Goal: Task Accomplishment & Management: Manage account settings

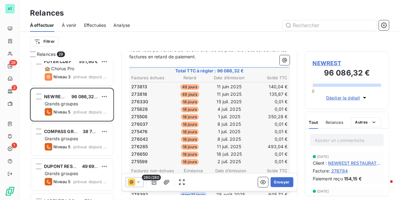
scroll to position [125, 0]
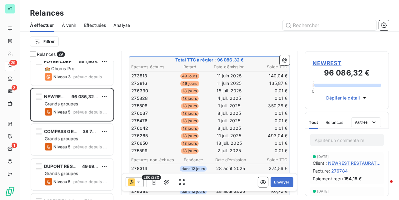
click at [144, 73] on span "273813" at bounding box center [139, 76] width 16 height 6
click at [143, 73] on span "273813" at bounding box center [139, 76] width 16 height 6
drag, startPoint x: 146, startPoint y: 86, endPoint x: 144, endPoint y: 82, distance: 4.2
click at [146, 95] on span "275828" at bounding box center [139, 98] width 17 height 6
click at [143, 73] on span "273813" at bounding box center [139, 76] width 16 height 6
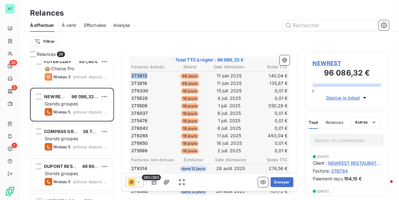
copy span "273813"
click at [143, 73] on span "273813" at bounding box center [139, 76] width 16 height 6
click at [188, 118] on td "18 jours" at bounding box center [189, 121] width 39 height 7
click at [139, 80] on span "273816" at bounding box center [139, 83] width 16 height 6
copy span "273816"
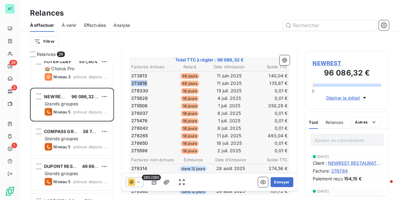
click at [139, 80] on span "273816" at bounding box center [139, 83] width 16 height 6
click at [141, 88] on span "276330" at bounding box center [139, 91] width 17 height 6
click at [140, 88] on span "276330" at bounding box center [139, 91] width 17 height 6
click at [139, 88] on span "276330" at bounding box center [139, 91] width 17 height 6
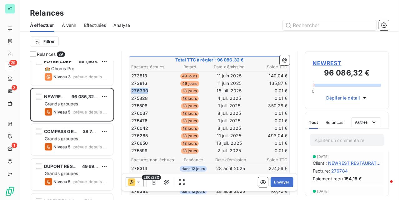
copy span "276330"
click at [139, 88] on span "276330" at bounding box center [139, 91] width 17 height 6
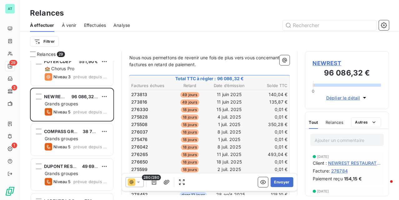
scroll to position [84, 0]
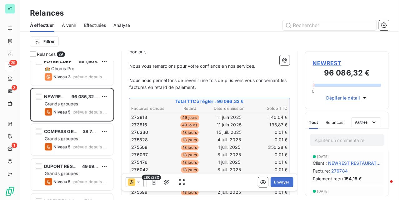
click at [138, 182] on icon at bounding box center [138, 182] width 6 height 6
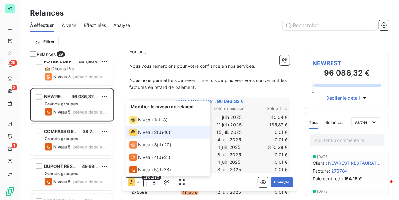
click at [138, 182] on icon at bounding box center [138, 182] width 6 height 6
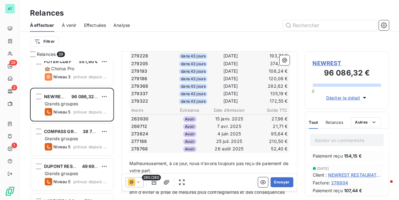
scroll to position [0, 0]
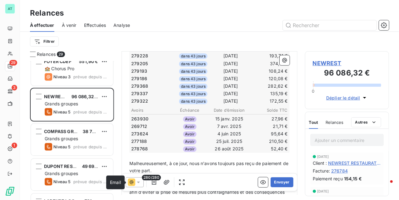
click at [133, 182] on icon at bounding box center [132, 183] width 4 height 4
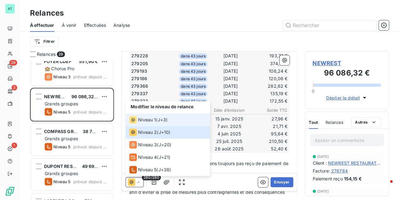
click at [150, 125] on li "Niveau 1 ( J+3 )" at bounding box center [168, 120] width 84 height 13
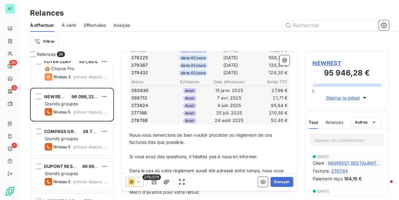
scroll to position [2148, 0]
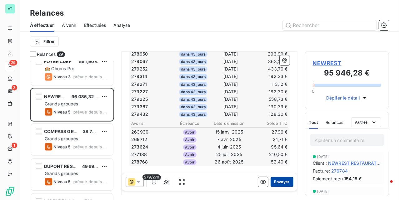
click at [280, 181] on button "Envoyer" at bounding box center [282, 183] width 23 height 10
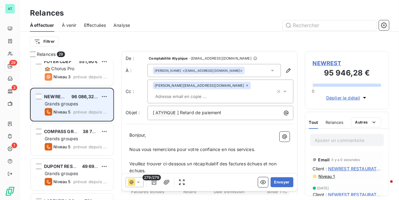
click at [74, 114] on div "Niveau 5 prévue depuis hier" at bounding box center [76, 112] width 63 height 8
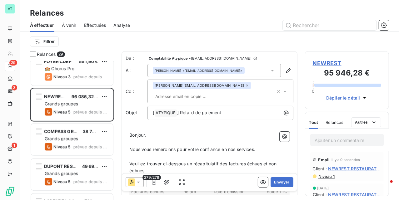
click at [139, 183] on icon at bounding box center [138, 182] width 6 height 6
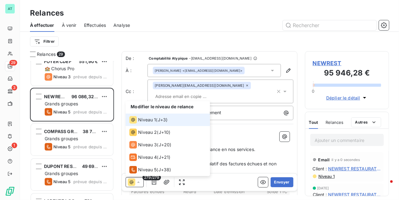
drag, startPoint x: 139, startPoint y: 183, endPoint x: 169, endPoint y: 164, distance: 35.6
click at [138, 184] on icon at bounding box center [138, 182] width 6 height 6
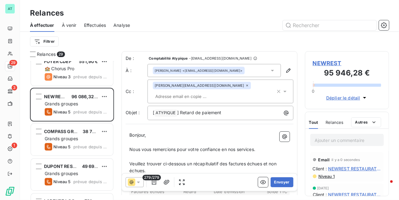
click at [225, 147] on span "Nous vous remercions pour votre confiance en nos services." at bounding box center [192, 149] width 126 height 5
click at [157, 183] on icon "button" at bounding box center [154, 182] width 6 height 6
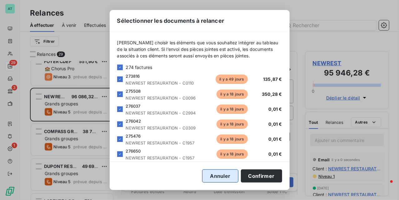
click at [218, 178] on button "Annuler" at bounding box center [220, 176] width 36 height 13
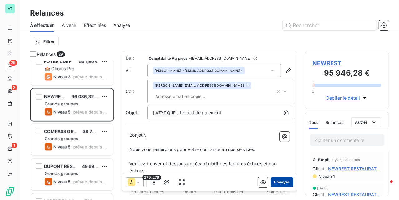
click at [278, 183] on button "Envoyer" at bounding box center [282, 183] width 23 height 10
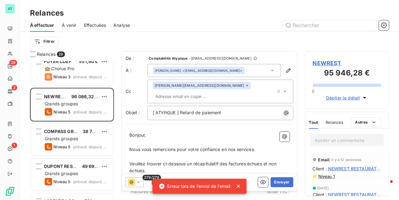
click at [192, 147] on span "Nous vous remercions pour votre confiance en nos services." at bounding box center [192, 149] width 126 height 5
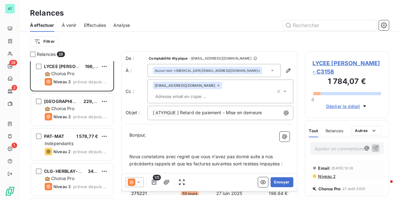
scroll to position [0, 0]
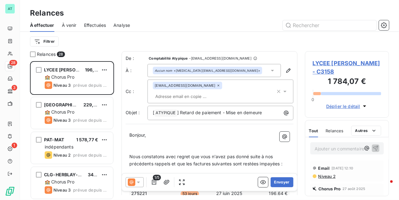
click at [93, 25] on span "Effectuées" at bounding box center [95, 25] width 22 height 6
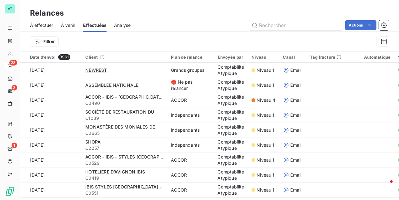
click at [43, 26] on span "À effectuer" at bounding box center [41, 25] width 23 height 6
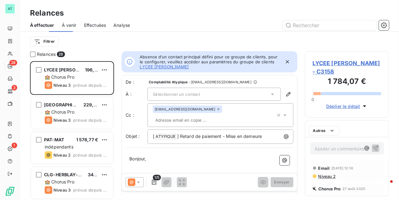
scroll to position [133, 78]
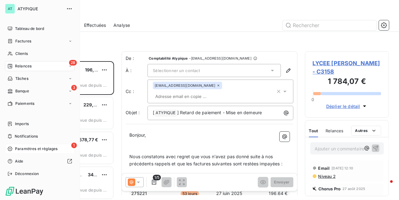
click at [30, 147] on span "Paramètres et réglages" at bounding box center [36, 149] width 43 height 6
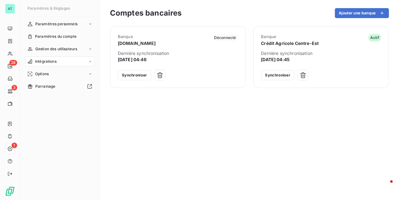
click at [164, 118] on div "Banque [DOMAIN_NAME] Déconnecté Dernière synchronisation [DATE] 04:46 Synchroni…" at bounding box center [249, 109] width 279 height 167
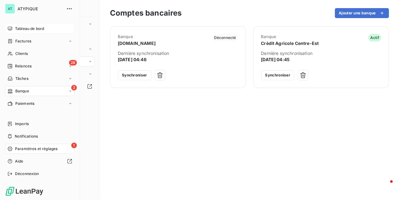
click at [39, 29] on span "Tableau de bord" at bounding box center [29, 29] width 29 height 6
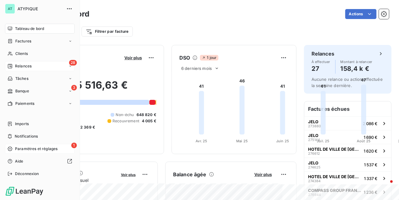
click at [13, 63] on div "28 Relances" at bounding box center [40, 66] width 70 height 10
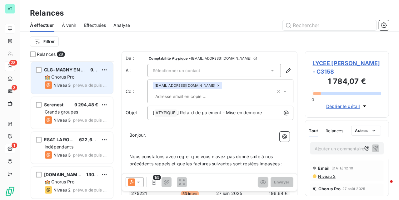
scroll to position [334, 0]
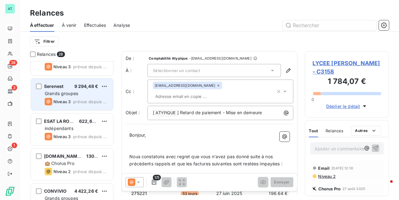
click at [70, 93] on span "Grands groupes" at bounding box center [61, 93] width 33 height 5
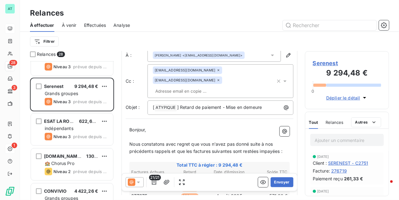
scroll to position [84, 0]
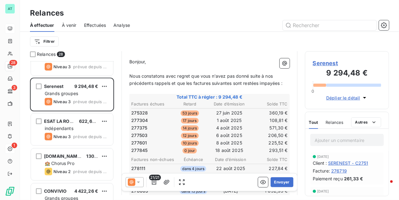
click at [135, 110] on span "275328" at bounding box center [139, 113] width 17 height 6
copy span "275328"
click at [135, 110] on span "275328" at bounding box center [139, 113] width 17 height 6
click at [333, 63] on span "Serenest" at bounding box center [347, 63] width 68 height 8
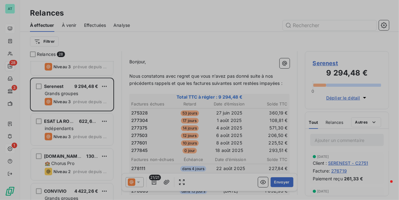
type input "Serenest"
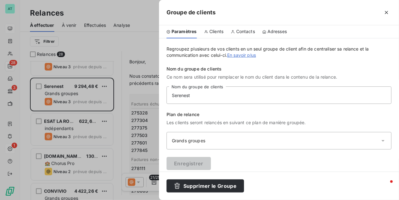
click at [239, 34] on span "Contacts" at bounding box center [245, 31] width 19 height 6
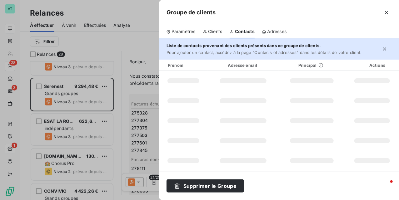
click at [213, 32] on span "Clients" at bounding box center [215, 31] width 14 height 6
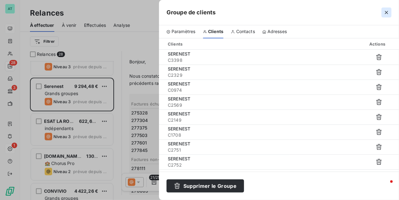
click at [387, 13] on icon "button" at bounding box center [387, 12] width 6 height 6
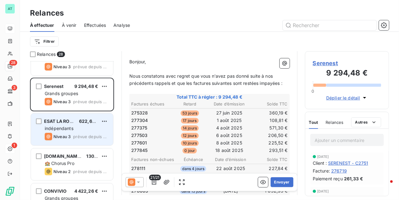
click at [61, 131] on span "indépendants" at bounding box center [59, 128] width 29 height 5
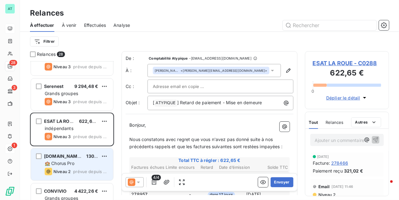
click at [74, 174] on div "Niveau 2 prévue depuis 2 jours" at bounding box center [76, 172] width 63 height 8
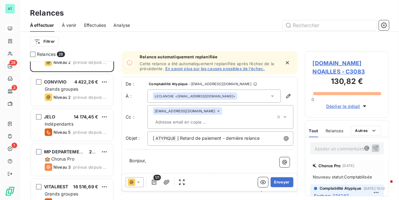
scroll to position [459, 0]
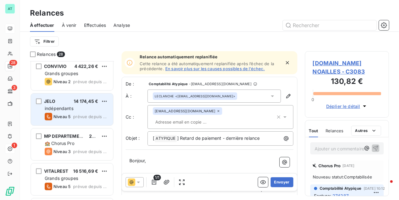
click at [65, 111] on span "indépendants" at bounding box center [59, 108] width 29 height 5
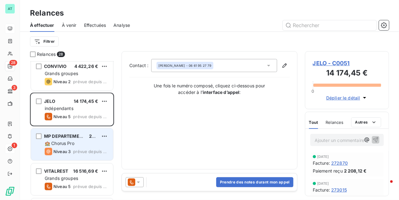
click at [64, 140] on div "MP DEPARTEMENT [GEOGRAPHIC_DATA] 253,29 € 🏫 Chorus Pro Niveau 3 prévue depuis 2…" at bounding box center [72, 145] width 82 height 32
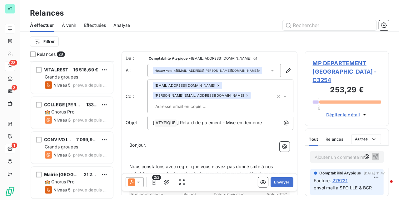
scroll to position [542, 0]
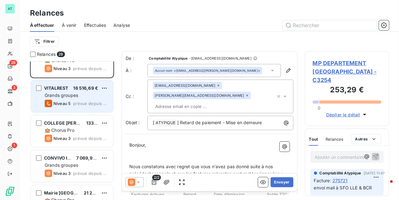
click at [64, 99] on div "VITALREST 16 516,69 € Grands groupes Niveau 5 prévue depuis 2 jours" at bounding box center [72, 97] width 82 height 32
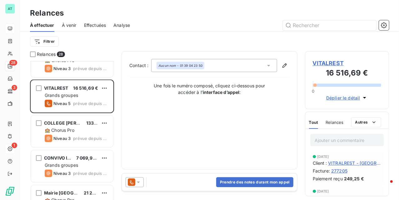
click at [137, 186] on div at bounding box center [135, 183] width 18 height 10
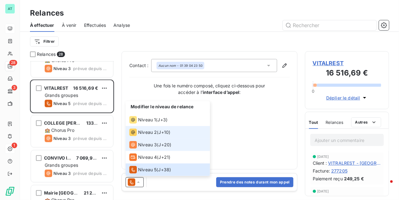
click at [144, 136] on div "Niveau 2" at bounding box center [143, 133] width 28 height 8
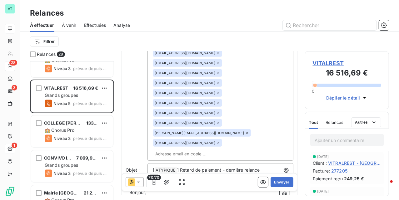
scroll to position [209, 0]
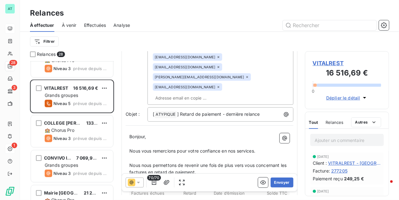
click at [139, 200] on span "271638" at bounding box center [139, 203] width 16 height 6
copy span "271638"
click at [139, 200] on span "271638" at bounding box center [139, 203] width 16 height 6
drag, startPoint x: 130, startPoint y: 123, endPoint x: 195, endPoint y: 129, distance: 65.0
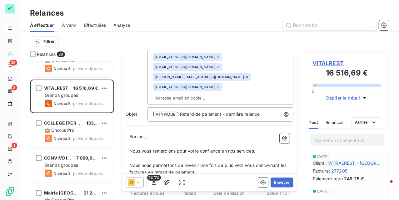
click at [198, 199] on td "80 jours" at bounding box center [189, 202] width 39 height 7
drag, startPoint x: 132, startPoint y: 138, endPoint x: 283, endPoint y: 147, distance: 151.3
click at [341, 162] on span "VITRALREST - [GEOGRAPHIC_DATA] - C0578" at bounding box center [354, 163] width 53 height 7
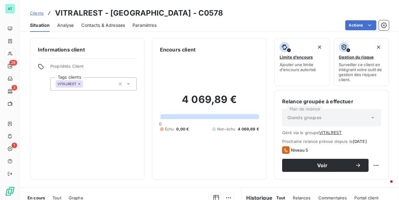
drag, startPoint x: 195, startPoint y: 114, endPoint x: 185, endPoint y: 113, distance: 10.4
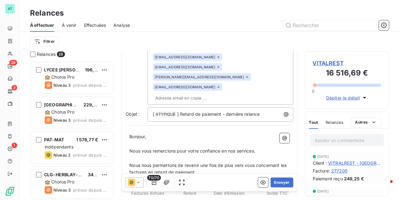
scroll to position [209, 0]
copy tbody "271638 80 jours [DATE] 164,95 € 274584 49 jours [DATE] 282,35 € 275491 18 jours…"
drag, startPoint x: 281, startPoint y: 144, endPoint x: 131, endPoint y: 123, distance: 151.6
drag, startPoint x: 129, startPoint y: 120, endPoint x: 277, endPoint y: 139, distance: 149.1
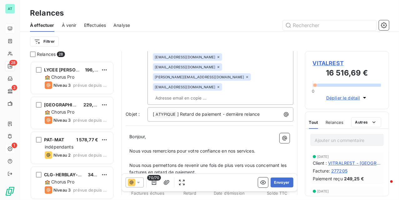
copy tbody "271638 80 jours [DATE] 164,95 € 274584 49 jours [DATE] 282,35 € 275491 18 jours…"
drag, startPoint x: 280, startPoint y: 143, endPoint x: 132, endPoint y: 121, distance: 149.7
click at [345, 164] on span "VITRALREST - [GEOGRAPHIC_DATA] - C0578" at bounding box center [354, 163] width 53 height 7
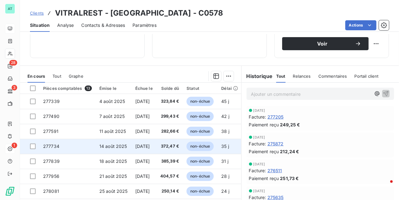
scroll to position [125, 0]
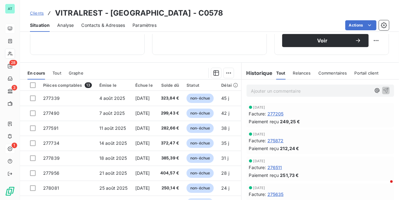
click at [273, 95] on p "Ajouter un commentaire ﻿" at bounding box center [311, 91] width 120 height 8
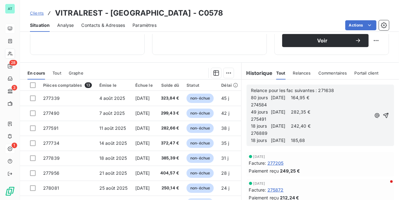
click at [298, 100] on span "80 jours [DATE] 164,95 €" at bounding box center [280, 97] width 58 height 5
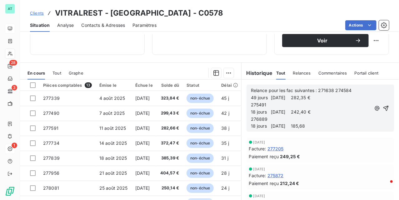
click at [275, 100] on span "49 jours [DATE] 282,35 €" at bounding box center [280, 97] width 59 height 5
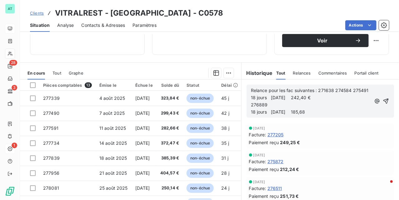
click at [287, 100] on span "18 jours [DATE] 242,40 €" at bounding box center [281, 97] width 60 height 5
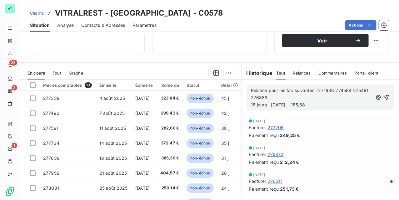
click at [295, 108] on span "18 jours [DATE] 185,68" at bounding box center [278, 104] width 54 height 5
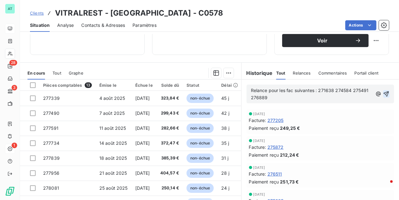
click at [383, 97] on icon "button" at bounding box center [386, 94] width 6 height 6
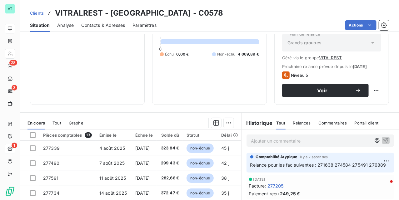
scroll to position [0, 0]
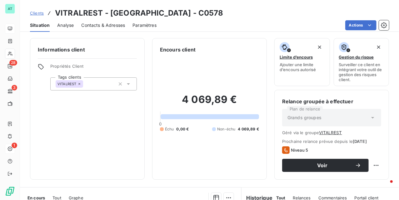
drag, startPoint x: 96, startPoint y: 79, endPoint x: 112, endPoint y: 79, distance: 15.3
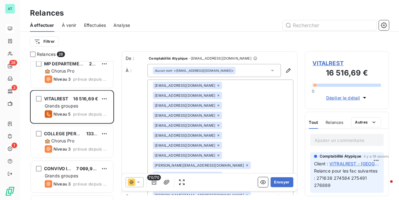
scroll to position [542, 0]
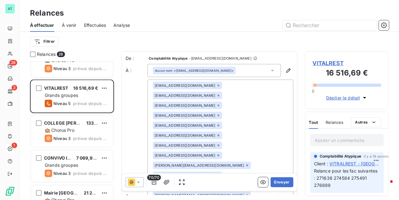
click at [103, 88] on html "AT 28 3 1 Relances À effectuer À venir Effectuées Analyse Filtrer Relances 28 J…" at bounding box center [199, 100] width 399 height 200
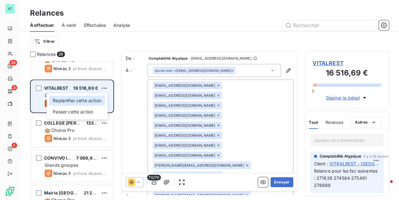
click at [99, 98] on div "Replanifier cette action" at bounding box center [77, 101] width 56 height 10
select select "8"
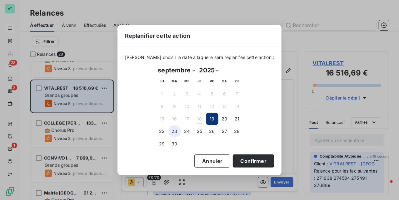
click at [173, 130] on button "23" at bounding box center [175, 131] width 13 height 13
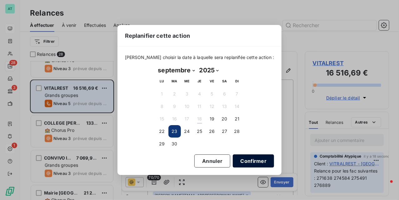
click at [252, 158] on button "Confirmer" at bounding box center [253, 161] width 41 height 13
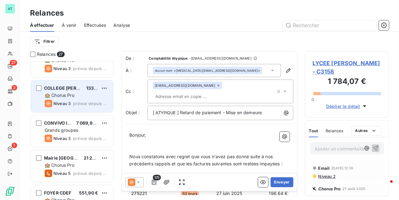
click at [58, 99] on div "COLLEGE [PERSON_NAME] 133,84 € 🏫 Chorus Pro Niveau 3 prévue depuis 2 jours" at bounding box center [72, 97] width 82 height 32
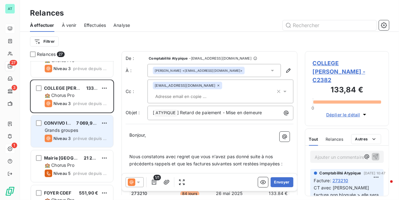
click at [84, 138] on span "prévue depuis 2 jours" at bounding box center [90, 138] width 35 height 5
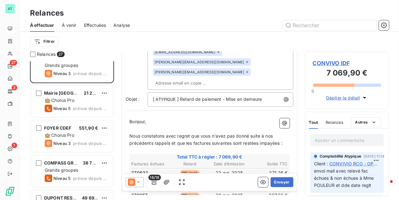
scroll to position [626, 0]
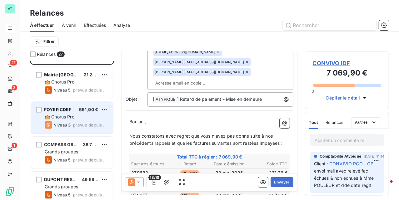
click at [73, 118] on span "🏫 Chorus Pro" at bounding box center [60, 116] width 30 height 5
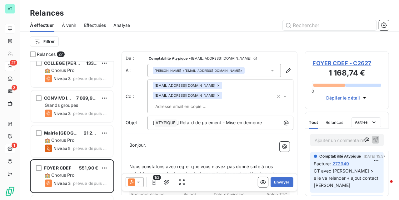
scroll to position [542, 0]
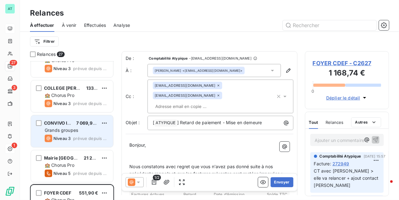
click at [74, 132] on span "Grands groupes" at bounding box center [61, 130] width 33 height 5
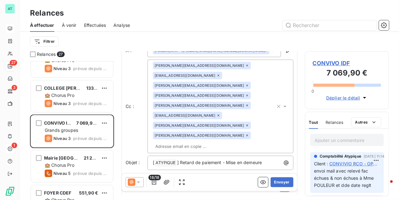
scroll to position [84, 0]
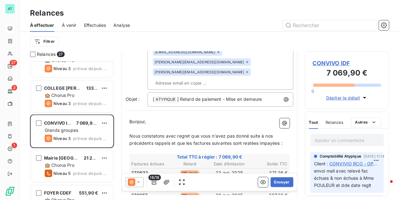
click at [144, 170] on span "270632" at bounding box center [139, 173] width 17 height 6
copy span "270632"
click at [144, 170] on span "270632" at bounding box center [139, 173] width 17 height 6
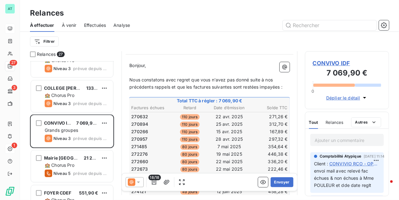
scroll to position [125, 0]
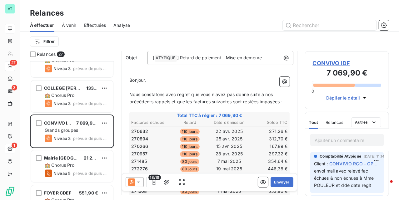
drag, startPoint x: 215, startPoint y: 121, endPoint x: 228, endPoint y: 121, distance: 12.8
click at [331, 64] on span "CONVIVO IDF" at bounding box center [347, 63] width 68 height 8
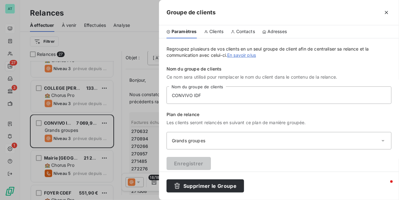
click at [245, 32] on span "Contacts" at bounding box center [245, 31] width 19 height 6
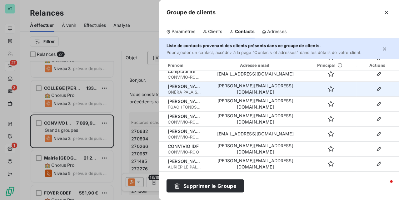
scroll to position [0, 0]
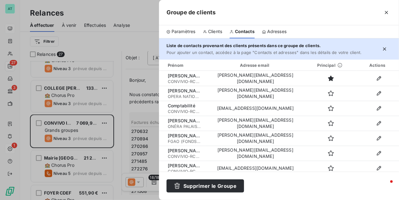
click at [70, 134] on div at bounding box center [199, 100] width 399 height 200
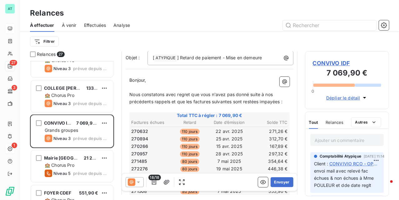
click at [139, 182] on icon at bounding box center [138, 183] width 3 height 2
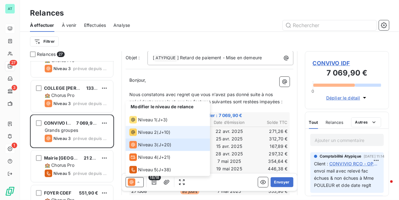
click at [158, 133] on div "Niveau 2 ( J+10 )" at bounding box center [149, 133] width 41 height 8
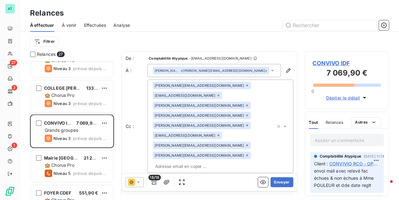
click at [247, 72] on div "[PERSON_NAME] <[PERSON_NAME][EMAIL_ADDRESS][DOMAIN_NAME]>" at bounding box center [215, 70] width 134 height 13
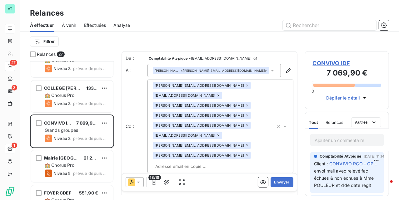
click at [252, 62] on div "De : Comptabilité Atypique - [EMAIL_ADDRESS][DOMAIN_NAME] À : [PERSON_NAME] <[P…" at bounding box center [210, 122] width 168 height 135
click at [253, 76] on div "[PERSON_NAME] <[PERSON_NAME][EMAIL_ADDRESS][DOMAIN_NAME]>" at bounding box center [215, 70] width 134 height 13
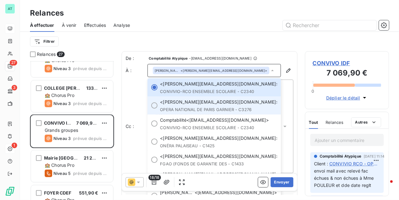
click at [230, 108] on span "OPERA NATIONAL DE PARIS GARNIER - C3276" at bounding box center [218, 109] width 117 height 5
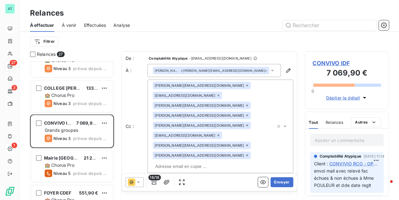
click at [247, 72] on div "[PERSON_NAME] <[PERSON_NAME][EMAIL_ADDRESS][DOMAIN_NAME]>" at bounding box center [215, 70] width 134 height 13
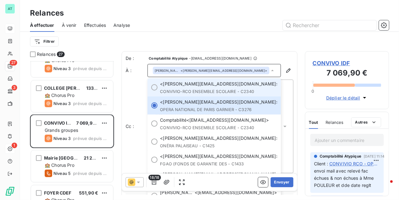
click at [210, 91] on span "CONVIVIO-RCO ENSEMBLE SCOLAIRE - C2340" at bounding box center [218, 91] width 117 height 5
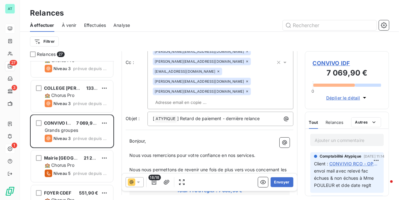
scroll to position [27, 0]
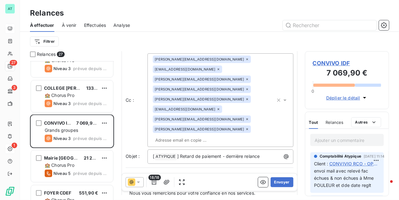
click at [331, 62] on span "CONVIVO IDF" at bounding box center [347, 63] width 68 height 8
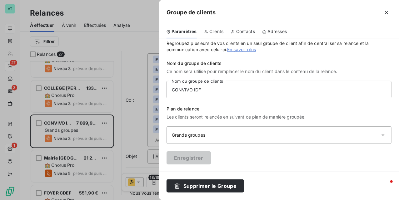
scroll to position [0, 0]
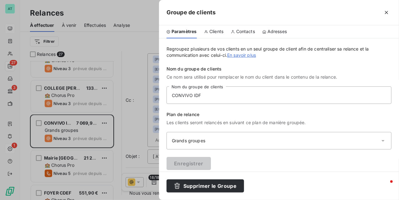
click at [241, 24] on div "Groupe de clients" at bounding box center [279, 12] width 240 height 25
click at [246, 30] on span "Contacts" at bounding box center [245, 31] width 19 height 6
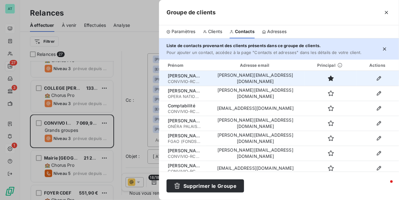
scroll to position [37, 0]
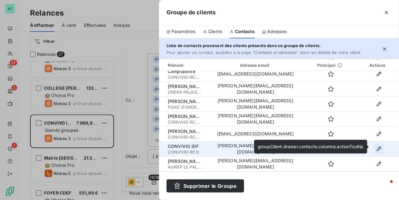
click at [379, 149] on icon "button" at bounding box center [379, 149] width 6 height 6
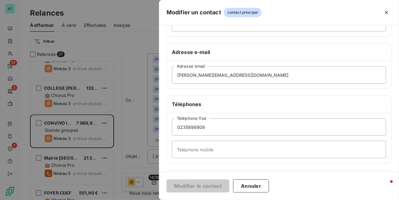
scroll to position [125, 0]
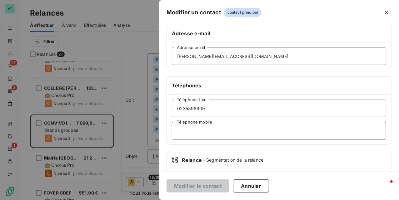
click at [223, 127] on input "Téléphone mobile" at bounding box center [279, 131] width 215 height 18
paste input "0299061878"
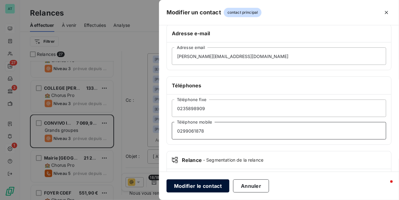
type input "0299061878"
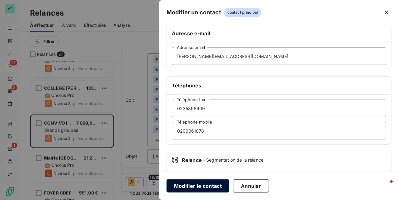
drag, startPoint x: 210, startPoint y: 187, endPoint x: 208, endPoint y: 184, distance: 3.2
click at [209, 185] on button "Modifier le contact" at bounding box center [198, 186] width 63 height 13
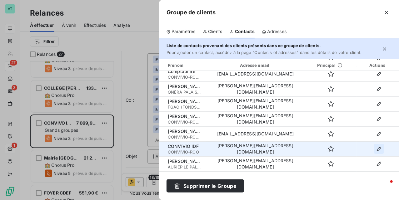
click at [379, 147] on icon "button" at bounding box center [379, 149] width 4 height 4
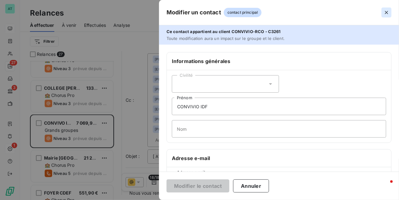
click at [388, 14] on icon "button" at bounding box center [387, 12] width 6 height 6
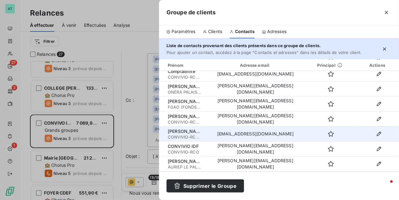
scroll to position [0, 0]
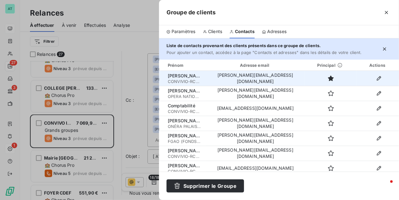
click at [270, 78] on td "[PERSON_NAME][EMAIL_ADDRESS][DOMAIN_NAME]" at bounding box center [255, 78] width 99 height 15
copy tr "[PERSON_NAME][EMAIL_ADDRESS][DOMAIN_NAME]"
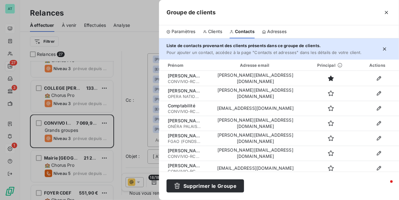
click at [123, 33] on div at bounding box center [199, 100] width 399 height 200
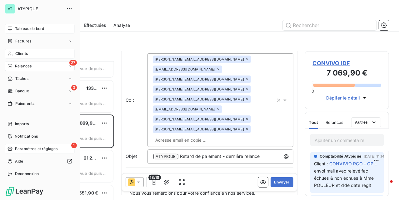
click at [29, 55] on div "Clients" at bounding box center [40, 54] width 70 height 10
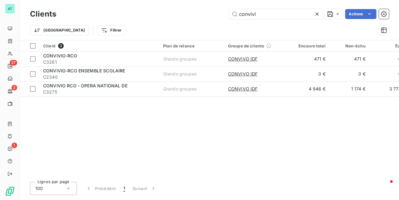
type input "convivio"
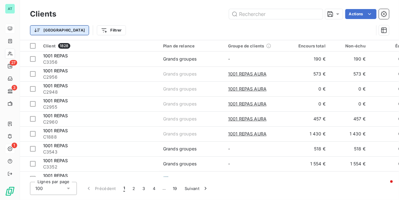
click at [50, 29] on html "AT 27 3 1 Clients Actions Trier Filtrer Client 1828 Plan de relance Groupe de c…" at bounding box center [199, 100] width 399 height 200
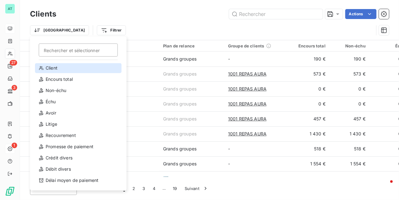
click at [70, 71] on div "Client" at bounding box center [78, 68] width 87 height 10
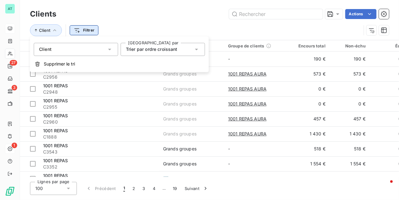
click at [134, 23] on div "Client Filtrer" at bounding box center [209, 30] width 359 height 19
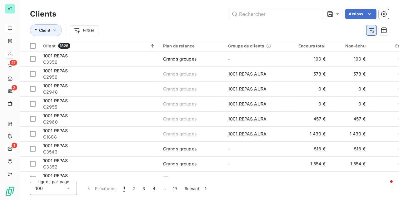
click at [377, 31] on div at bounding box center [376, 30] width 25 height 10
click at [371, 32] on icon "button" at bounding box center [372, 30] width 6 height 6
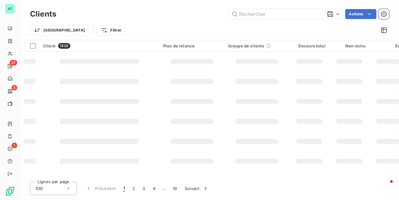
click at [83, 29] on html "AT 27 3 1 Clients Actions Trier Filtrer Client 1828 Plan de relance Groupe de c…" at bounding box center [199, 100] width 399 height 200
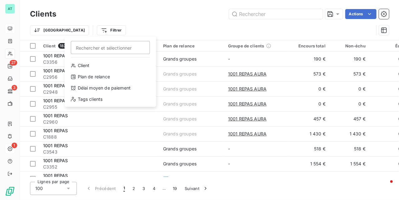
click at [74, 30] on html "AT 27 3 1 Clients Actions Trier Filtrer Rechercher et sélectionner Client Plan …" at bounding box center [199, 100] width 399 height 200
click at [91, 101] on div "Tags clients" at bounding box center [110, 99] width 87 height 10
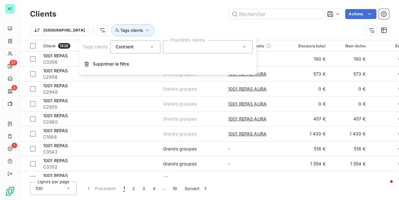
click at [200, 45] on div at bounding box center [208, 46] width 90 height 13
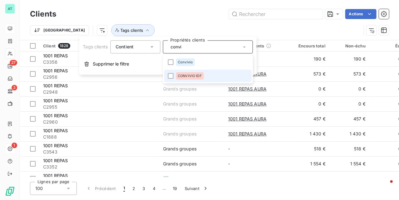
type input "convi"
click at [189, 76] on span "CONVIVIO IDF" at bounding box center [190, 76] width 24 height 4
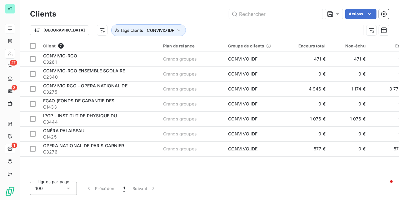
click at [185, 22] on div "Trier Tags clients : CONVIVIO IDF" at bounding box center [209, 30] width 359 height 19
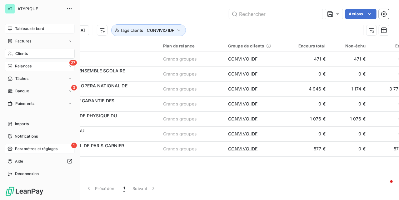
click at [31, 68] on span "Relances" at bounding box center [23, 66] width 17 height 6
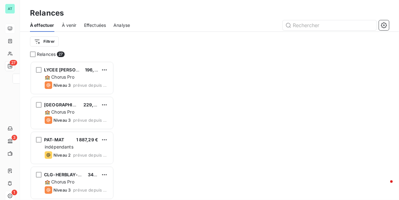
scroll to position [133, 78]
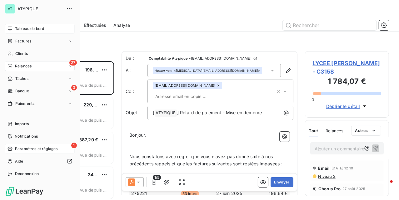
click at [30, 28] on span "Tableau de bord" at bounding box center [29, 29] width 29 height 6
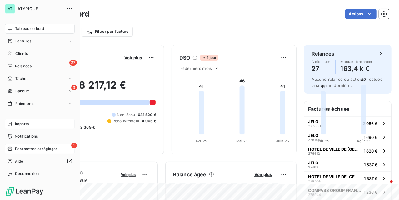
click at [18, 124] on span "Imports" at bounding box center [22, 124] width 14 height 6
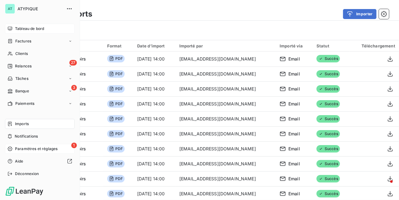
click at [16, 29] on span "Tableau de bord" at bounding box center [29, 29] width 29 height 6
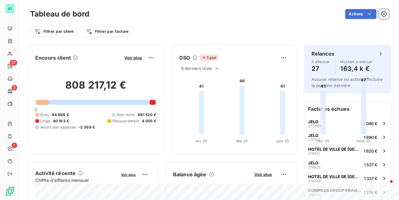
click at [136, 143] on div "808 217,12 € 0 Échu 84 898 € Non-échu 681 520 € Litige 40 163 € Recouvrement 4 …" at bounding box center [95, 105] width 121 height 84
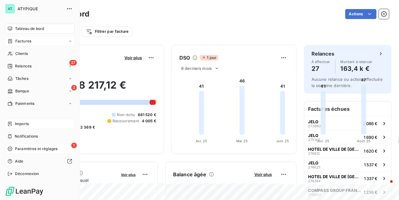
click at [30, 39] on span "Factures" at bounding box center [23, 41] width 16 height 6
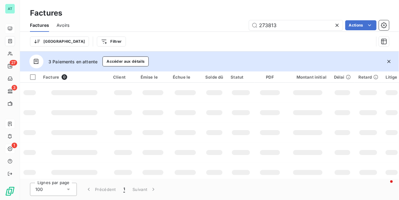
drag, startPoint x: 338, startPoint y: 27, endPoint x: 352, endPoint y: 37, distance: 17.3
click at [338, 27] on icon at bounding box center [337, 25] width 6 height 6
click at [389, 62] on icon "button" at bounding box center [389, 61] width 6 height 6
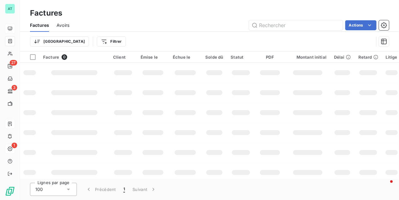
click at [207, 28] on div "Actions" at bounding box center [233, 25] width 312 height 10
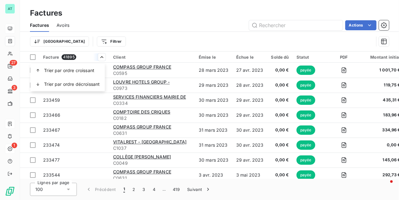
click at [104, 58] on html "AT 27 3 1 Factures Factures Avoirs Actions Trier Filtrer Facture 41895 Client É…" at bounding box center [199, 100] width 399 height 200
click at [110, 43] on div "Trier Filtrer" at bounding box center [202, 42] width 344 height 12
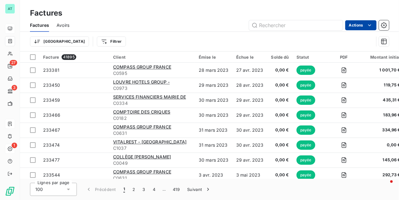
click at [353, 24] on html "AT 27 3 1 Factures Factures Avoirs Actions Trier Filtrer Facture 41895 Client É…" at bounding box center [199, 100] width 399 height 200
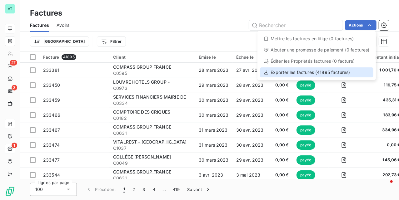
click at [309, 74] on div "Exporter les factures (41895 factures)" at bounding box center [317, 73] width 114 height 10
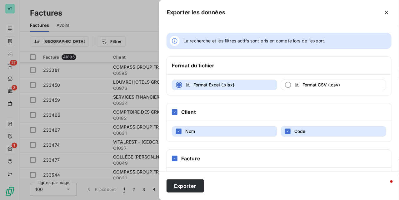
drag, startPoint x: 309, startPoint y: 83, endPoint x: 301, endPoint y: 76, distance: 11.3
click at [308, 83] on span "Format CSV (.csv)" at bounding box center [322, 85] width 38 height 6
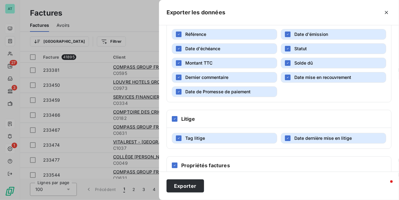
scroll to position [151, 0]
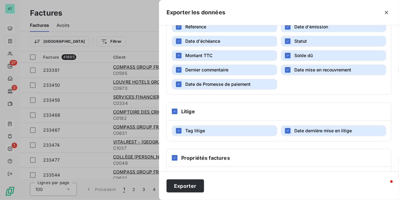
click at [217, 85] on span "Date de Promesse de paiement" at bounding box center [217, 84] width 65 height 5
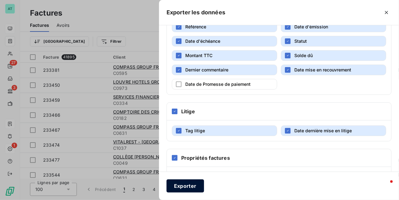
click at [182, 183] on button "Exporter" at bounding box center [186, 186] width 38 height 13
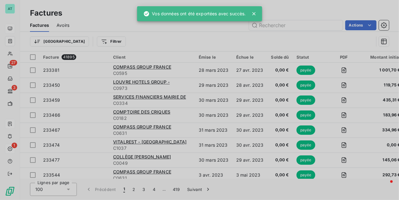
scroll to position [0, 0]
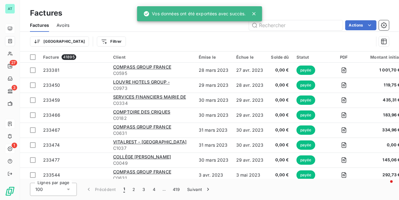
click at [64, 26] on span "Avoirs" at bounding box center [63, 25] width 13 height 6
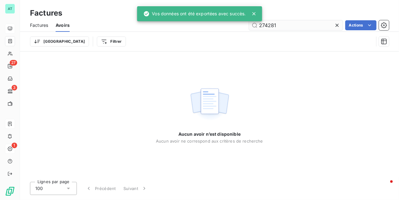
click at [335, 25] on icon at bounding box center [337, 25] width 6 height 6
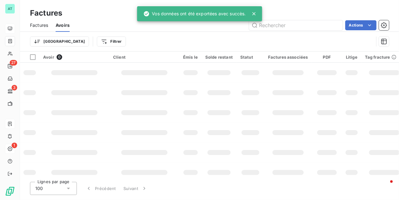
click at [334, 18] on div "Factures" at bounding box center [209, 13] width 379 height 11
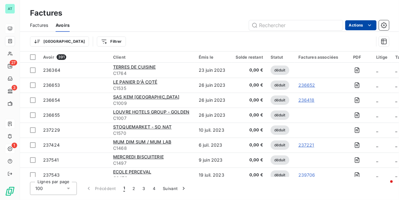
click at [357, 27] on html "AT 27 3 1 Factures Factures Avoirs Actions Trier Filtrer Avoir 391 Client Émis …" at bounding box center [199, 100] width 399 height 200
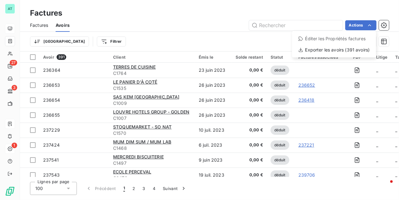
click at [204, 18] on html "AT 27 3 1 Factures Factures Avoirs Actions Éditer les Propriétés factures Expor…" at bounding box center [199, 100] width 399 height 200
click at [363, 24] on html "AT 27 3 1 Factures Factures Avoirs Actions Trier Filtrer Avoir 391 Client Émis …" at bounding box center [199, 100] width 399 height 200
click at [326, 49] on div "Exporter les avoirs (391 avoirs)" at bounding box center [334, 50] width 79 height 10
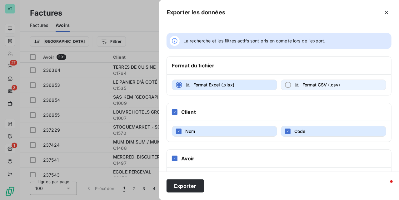
click at [317, 86] on span "Format CSV (.csv)" at bounding box center [322, 84] width 38 height 5
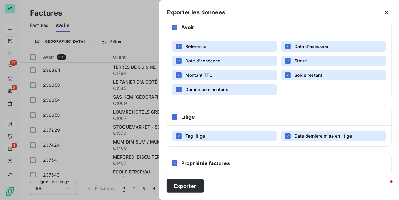
scroll to position [178, 0]
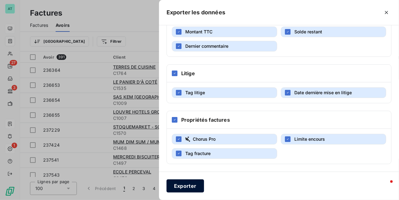
click at [192, 187] on button "Exporter" at bounding box center [186, 186] width 38 height 13
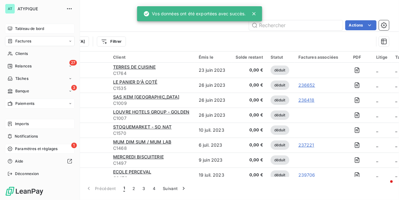
click at [31, 101] on span "Paiements" at bounding box center [24, 104] width 19 height 6
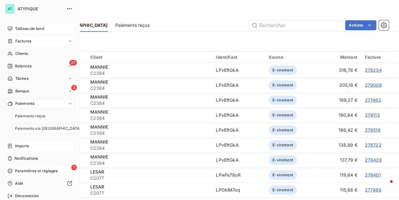
click at [39, 106] on div "Paiements" at bounding box center [40, 104] width 70 height 10
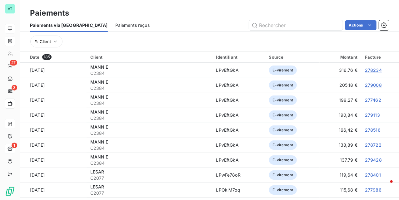
click at [115, 24] on span "Paiements reçus" at bounding box center [132, 25] width 34 height 6
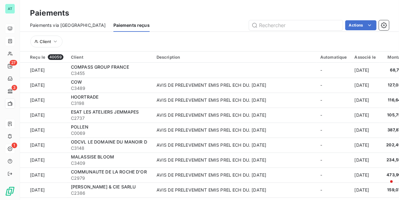
click at [228, 26] on div "Actions" at bounding box center [273, 25] width 232 height 10
click at [358, 22] on html "AT 27 3 1 Paiements Paiements via le Portail Paiements reçus Actions Client Reç…" at bounding box center [199, 100] width 399 height 200
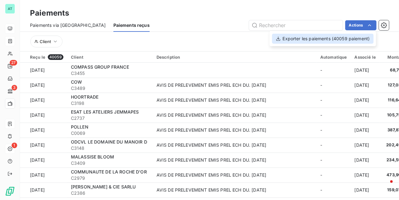
click at [338, 39] on div "Exporter les paiements (40059 paiement)" at bounding box center [323, 39] width 102 height 10
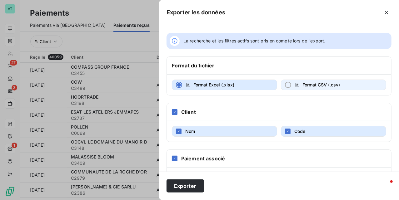
click at [313, 84] on span "Format CSV (.csv)" at bounding box center [322, 84] width 38 height 5
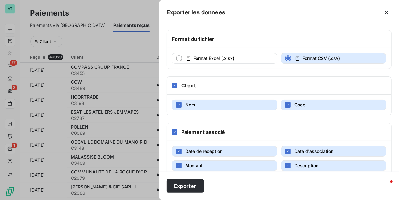
scroll to position [55, 0]
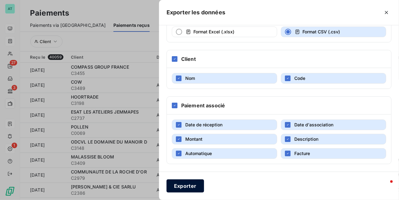
click at [188, 186] on button "Exporter" at bounding box center [186, 186] width 38 height 13
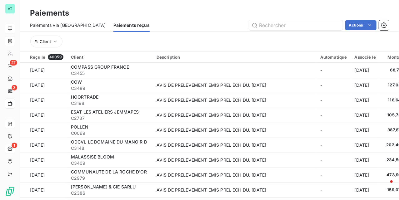
click at [217, 1] on div "Paiements Paiements via le Portail Paiements reçus Actions Client" at bounding box center [209, 25] width 379 height 51
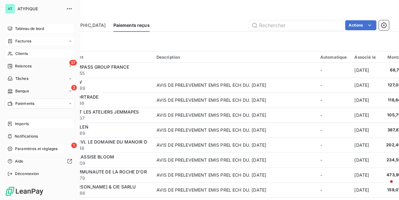
click at [13, 55] on icon at bounding box center [10, 53] width 5 height 5
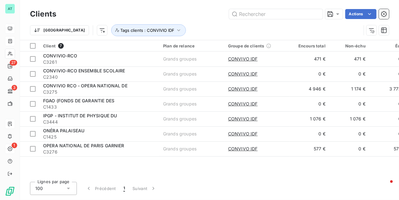
click at [156, 164] on div "Client 7 Plan de relance Groupe de clients Encours total Non-échu Échu Limite d…" at bounding box center [209, 108] width 379 height 137
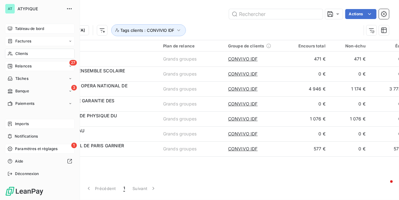
click at [24, 67] on span "Relances" at bounding box center [23, 66] width 17 height 6
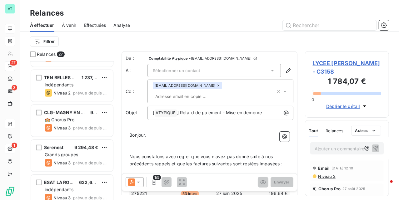
scroll to position [334, 0]
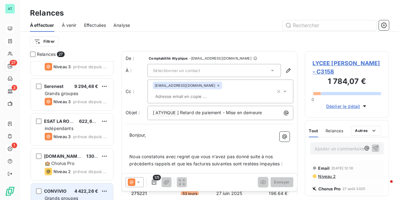
click at [64, 191] on span "CONVIVIO" at bounding box center [55, 191] width 23 height 5
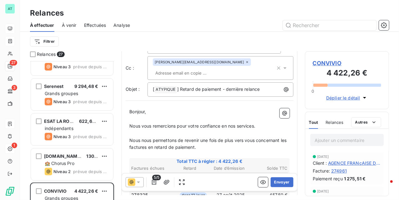
scroll to position [42, 0]
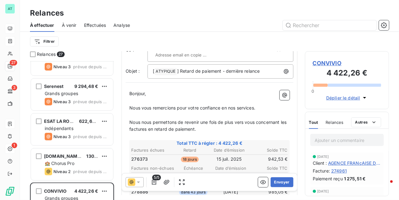
click at [142, 156] on span "276373" at bounding box center [139, 159] width 17 height 6
click at [141, 156] on span "276373" at bounding box center [139, 159] width 17 height 6
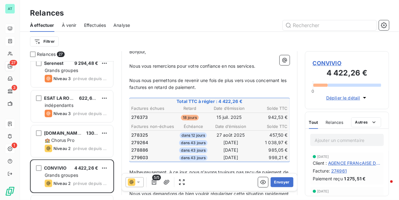
scroll to position [417, 0]
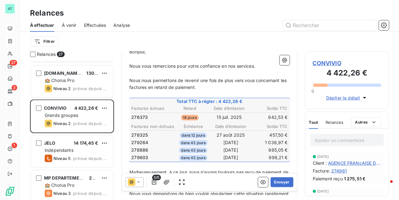
click at [329, 64] on span "CONVIVIO" at bounding box center [347, 63] width 68 height 8
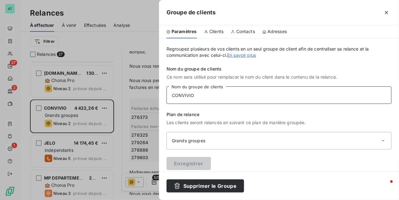
click at [236, 94] on input "CONVIVIO" at bounding box center [279, 96] width 225 height 18
click at [246, 33] on span "Contacts" at bounding box center [245, 31] width 19 height 6
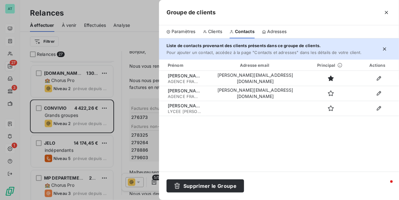
click at [122, 50] on div at bounding box center [199, 100] width 399 height 200
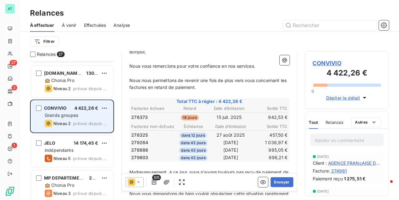
click at [51, 114] on span "Grands groupes" at bounding box center [61, 115] width 33 height 5
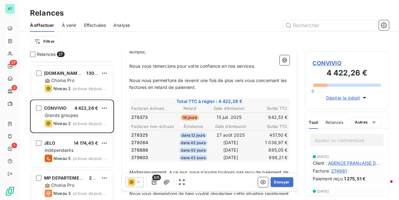
click at [333, 63] on span "CONVIVIO" at bounding box center [347, 63] width 68 height 8
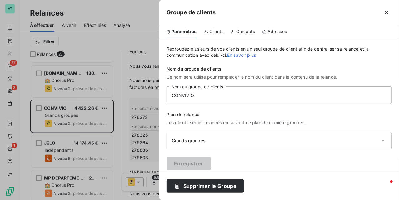
click at [250, 30] on span "Contacts" at bounding box center [245, 31] width 19 height 6
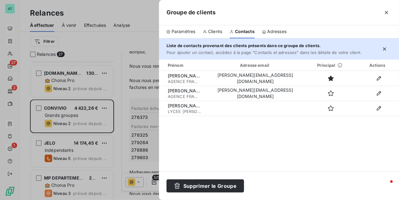
click at [220, 34] on span "Clients" at bounding box center [215, 31] width 14 height 6
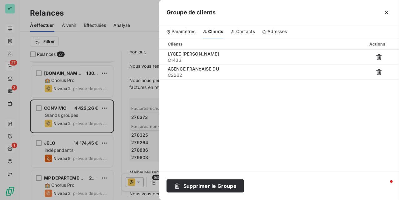
click at [85, 119] on div at bounding box center [199, 100] width 399 height 200
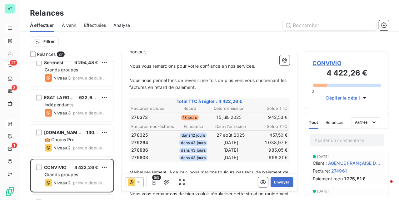
scroll to position [376, 0]
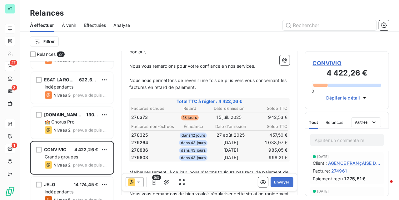
click at [322, 65] on span "CONVIVIO" at bounding box center [347, 63] width 68 height 8
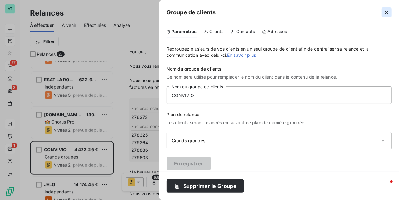
click at [386, 13] on icon "button" at bounding box center [387, 12] width 6 height 6
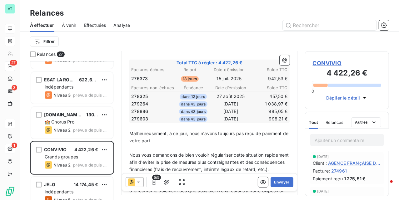
scroll to position [125, 0]
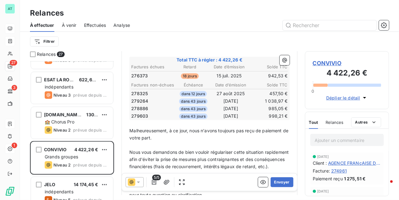
click at [324, 65] on span "CONVIVIO" at bounding box center [347, 63] width 68 height 8
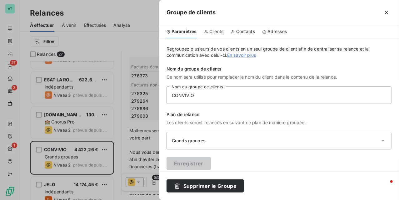
click at [212, 32] on span "Clients" at bounding box center [217, 31] width 14 height 6
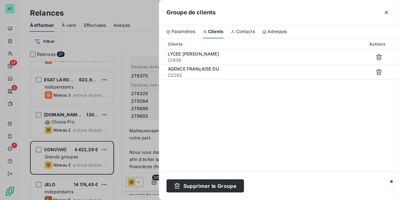
click at [241, 33] on span "Contacts" at bounding box center [245, 31] width 19 height 6
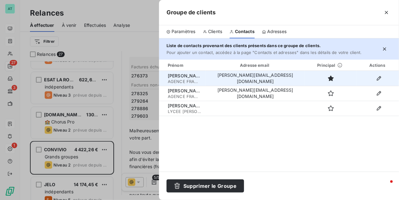
click at [259, 80] on td "[PERSON_NAME][EMAIL_ADDRESS][DOMAIN_NAME]" at bounding box center [255, 78] width 99 height 15
click at [258, 80] on td "[PERSON_NAME][EMAIL_ADDRESS][DOMAIN_NAME]" at bounding box center [255, 78] width 99 height 15
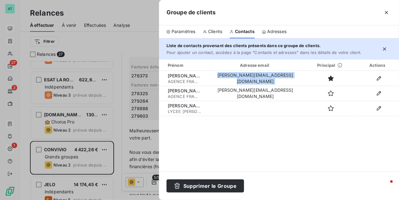
copy tr "[PERSON_NAME][EMAIL_ADDRESS][DOMAIN_NAME]"
click at [123, 123] on div at bounding box center [199, 100] width 399 height 200
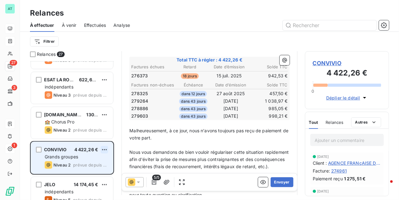
click at [105, 150] on html "AT 27 3 1 Relances À effectuer À venir Effectuées Analyse Filtrer Relances 27 C…" at bounding box center [199, 100] width 399 height 200
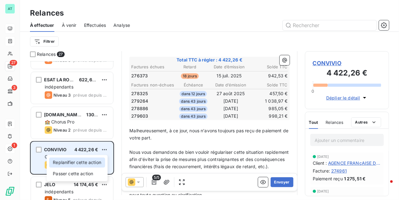
click at [92, 163] on div "Replanifier cette action" at bounding box center [77, 163] width 56 height 10
select select "8"
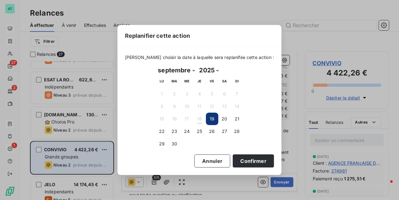
drag, startPoint x: 175, startPoint y: 131, endPoint x: 199, endPoint y: 144, distance: 27.3
click at [175, 131] on button "23" at bounding box center [175, 131] width 13 height 13
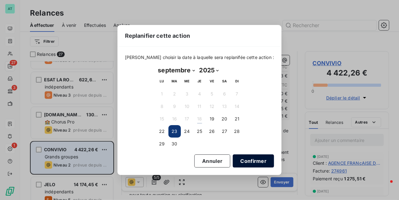
click at [238, 157] on button "Confirmer" at bounding box center [253, 161] width 41 height 13
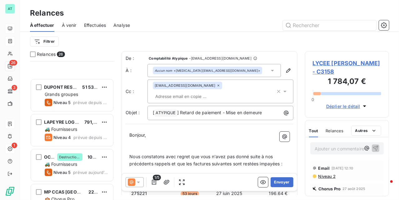
scroll to position [751, 0]
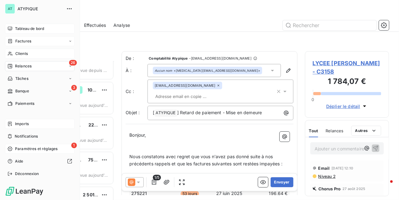
click at [20, 51] on span "Clients" at bounding box center [21, 54] width 13 height 6
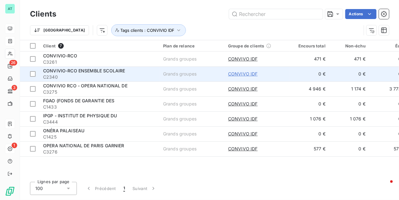
click at [243, 76] on span "CONVIVO IDF" at bounding box center [243, 74] width 30 height 6
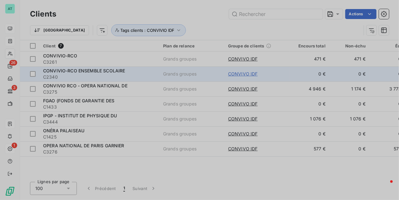
type input "CONVIVO IDF"
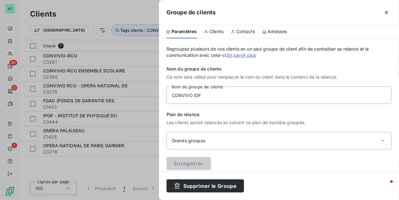
click at [240, 29] on span "Contacts" at bounding box center [245, 31] width 19 height 6
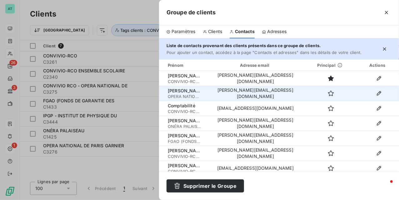
scroll to position [37, 0]
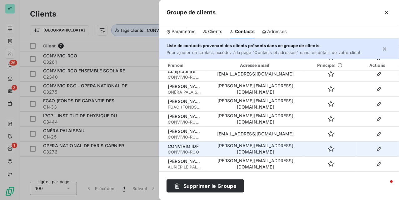
click at [256, 148] on td "[PERSON_NAME][EMAIL_ADDRESS][DOMAIN_NAME]" at bounding box center [255, 149] width 99 height 15
copy tr "[PERSON_NAME][EMAIL_ADDRESS][DOMAIN_NAME]"
click at [378, 149] on icon "button" at bounding box center [379, 149] width 6 height 6
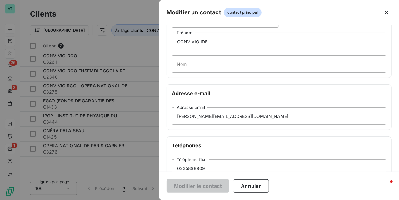
scroll to position [83, 0]
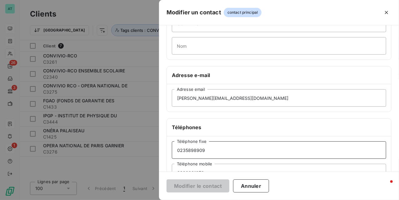
click at [216, 149] on input "0235898909" at bounding box center [279, 151] width 215 height 18
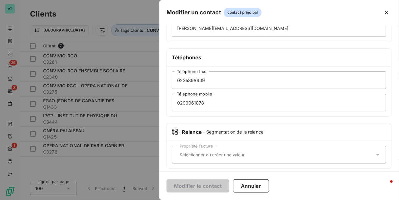
scroll to position [159, 0]
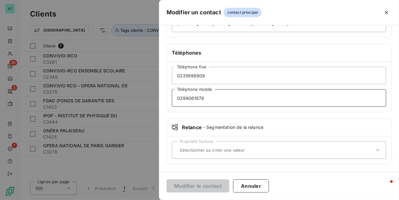
drag, startPoint x: 215, startPoint y: 101, endPoint x: 140, endPoint y: 100, distance: 74.1
click at [141, 200] on div "Modifier un contact contact principal Ce contact appartient au client CONVIVIO-…" at bounding box center [199, 200] width 399 height 0
click at [211, 101] on input "0299061878" at bounding box center [279, 98] width 215 height 18
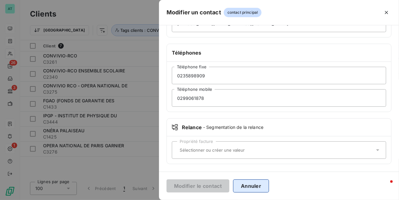
click at [241, 183] on button "Annuler" at bounding box center [251, 186] width 36 height 13
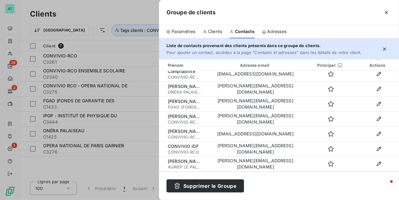
click at [37, 94] on div at bounding box center [199, 100] width 399 height 200
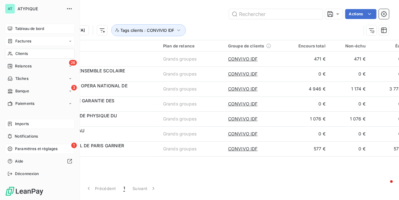
click at [43, 34] on nav "Tableau de bord Factures Clients 26 Relances Tâches 3 Banque Paiements" at bounding box center [40, 66] width 70 height 85
click at [40, 31] on span "Tableau de bord" at bounding box center [29, 29] width 29 height 6
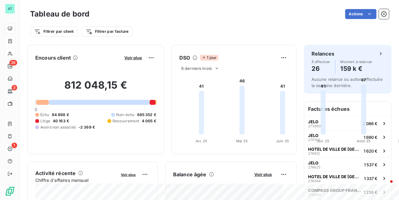
click at [156, 105] on div at bounding box center [153, 102] width 6 height 5
click at [123, 154] on div "Encours client Voir plus 812 048,15 € 0 Échu 84 898 € Non-échu 685 352 € Litige…" at bounding box center [162, 99] width 269 height 109
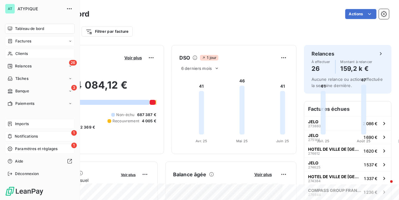
click at [52, 133] on div "1 Notifications" at bounding box center [40, 137] width 70 height 10
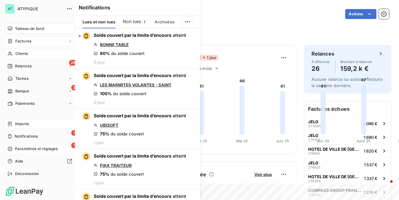
click at [13, 149] on div "1 Paramètres et réglages" at bounding box center [40, 149] width 70 height 10
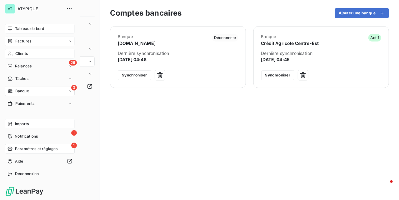
drag, startPoint x: 20, startPoint y: 28, endPoint x: 48, endPoint y: 66, distance: 47.2
click at [20, 27] on span "Tableau de bord" at bounding box center [29, 29] width 29 height 6
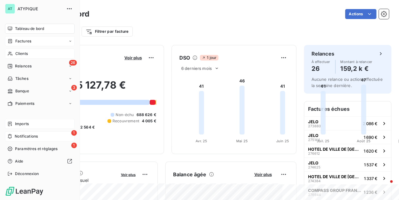
click at [22, 134] on span "Notifications" at bounding box center [26, 137] width 23 height 6
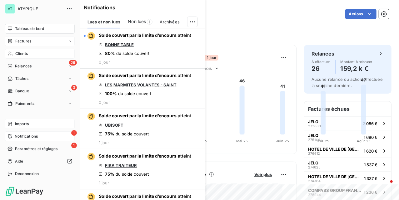
click at [20, 30] on span "Tableau de bord" at bounding box center [29, 29] width 29 height 6
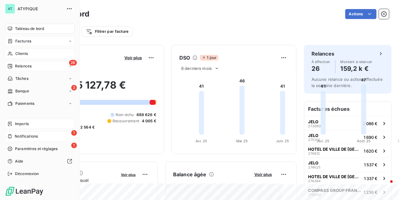
drag, startPoint x: 50, startPoint y: 66, endPoint x: 68, endPoint y: 66, distance: 17.2
click at [51, 65] on div "26 Relances" at bounding box center [40, 66] width 70 height 10
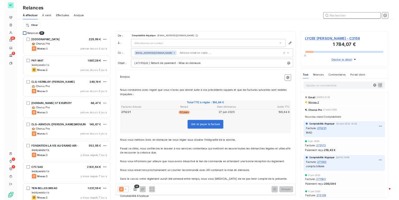
scroll to position [0, 0]
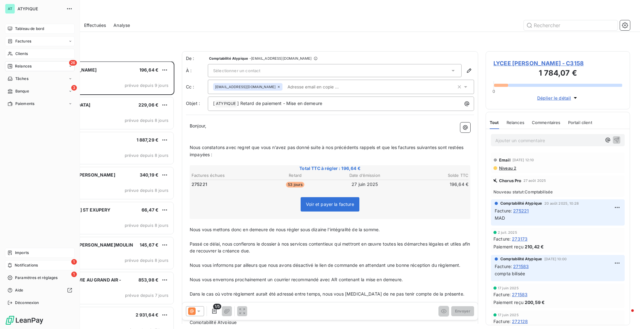
click at [32, 30] on span "Tableau de bord" at bounding box center [29, 29] width 29 height 6
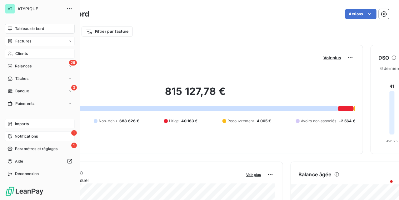
drag, startPoint x: 25, startPoint y: 54, endPoint x: 29, endPoint y: 54, distance: 3.5
click at [25, 54] on span "Clients" at bounding box center [21, 54] width 13 height 6
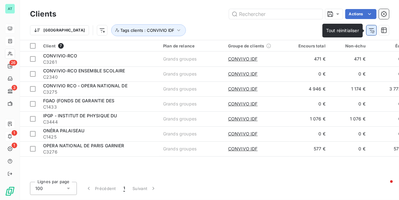
click at [371, 32] on icon "button" at bounding box center [372, 30] width 6 height 6
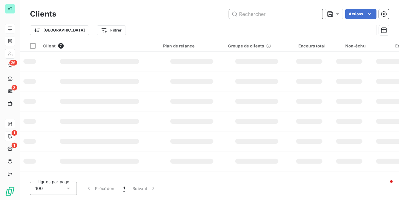
click at [295, 14] on input "text" at bounding box center [276, 14] width 94 height 10
paste input "C0168"
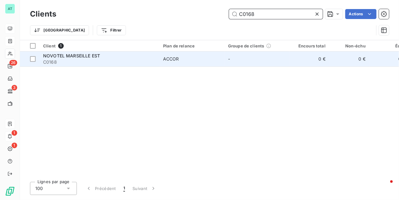
type input "C0168"
drag, startPoint x: 76, startPoint y: 60, endPoint x: 79, endPoint y: 60, distance: 3.1
click at [78, 60] on span "C0168" at bounding box center [99, 62] width 113 height 6
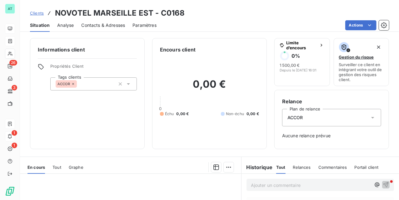
click at [69, 23] on span "Analyse" at bounding box center [65, 25] width 17 height 6
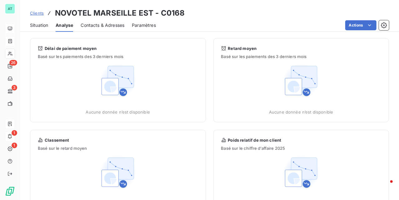
click at [44, 28] on span "Situation" at bounding box center [39, 25] width 18 height 6
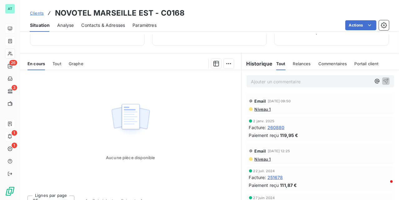
scroll to position [113, 0]
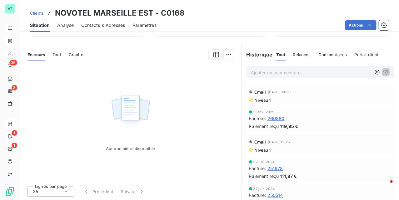
click at [76, 56] on span "Graphe" at bounding box center [76, 54] width 15 height 5
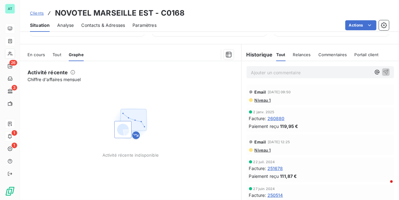
drag, startPoint x: 187, startPoint y: 92, endPoint x: 171, endPoint y: 77, distance: 21.9
click at [185, 92] on div "Activité récente indisponible" at bounding box center [131, 131] width 206 height 96
drag, startPoint x: 173, startPoint y: 76, endPoint x: 160, endPoint y: 73, distance: 12.8
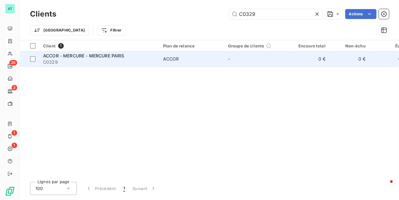
type input "C0329"
click at [74, 60] on span "C0329" at bounding box center [99, 62] width 113 height 6
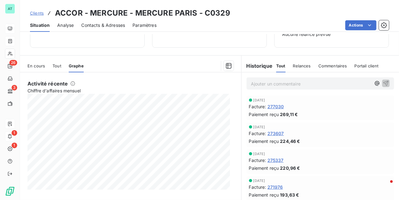
scroll to position [113, 0]
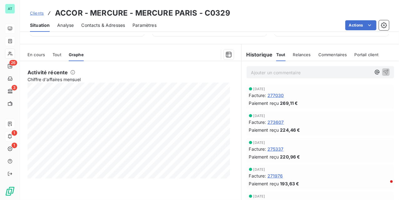
click at [139, 53] on div at bounding box center [162, 55] width 143 height 10
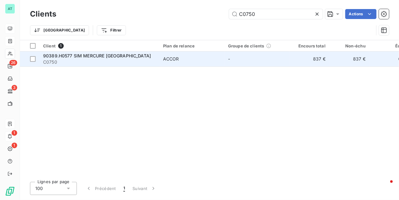
type input "C0750"
click at [68, 59] on span "C0750" at bounding box center [99, 62] width 113 height 6
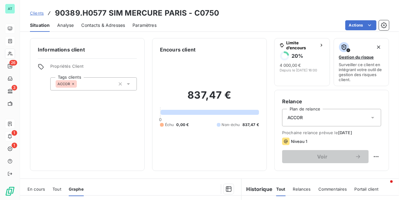
scroll to position [125, 0]
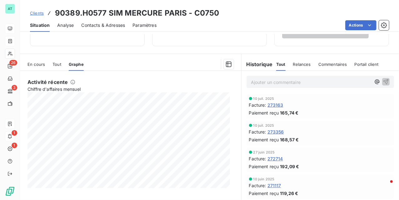
click at [139, 67] on div at bounding box center [162, 64] width 143 height 10
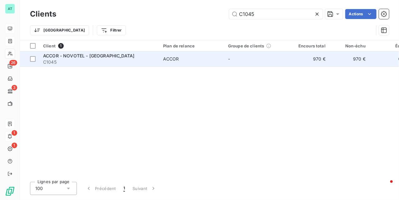
type input "C1045"
click at [75, 61] on span "C1045" at bounding box center [99, 62] width 113 height 6
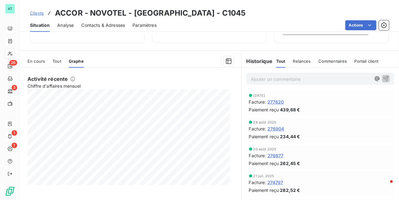
scroll to position [135, 0]
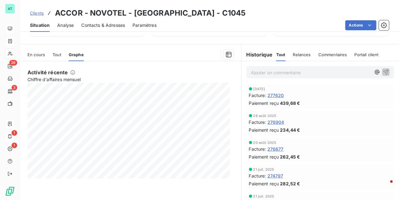
click at [133, 78] on span "Chiffre d'affaires mensuel" at bounding box center [130, 79] width 204 height 7
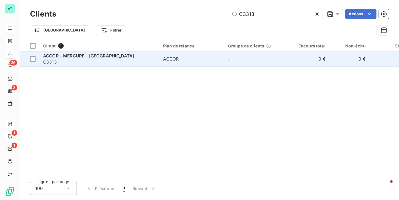
type input "C3313"
click at [90, 58] on div "ACCOR - MERCURE - [GEOGRAPHIC_DATA] C3313" at bounding box center [99, 59] width 113 height 13
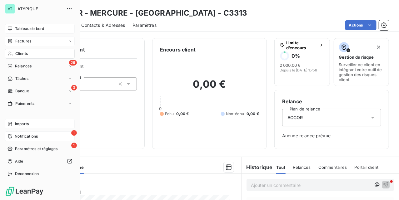
click at [19, 30] on span "Tableau de bord" at bounding box center [29, 29] width 29 height 6
